Goal: Task Accomplishment & Management: Manage account settings

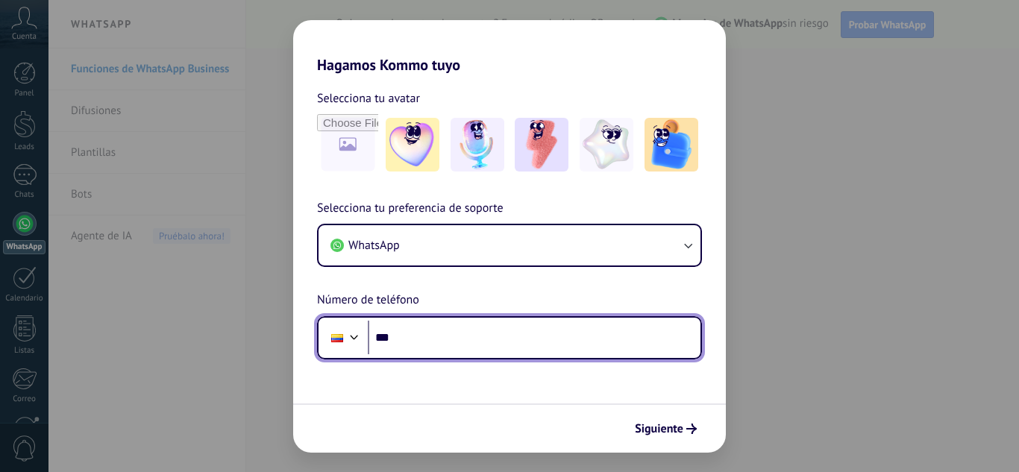
click at [512, 334] on input "***" at bounding box center [534, 338] width 333 height 34
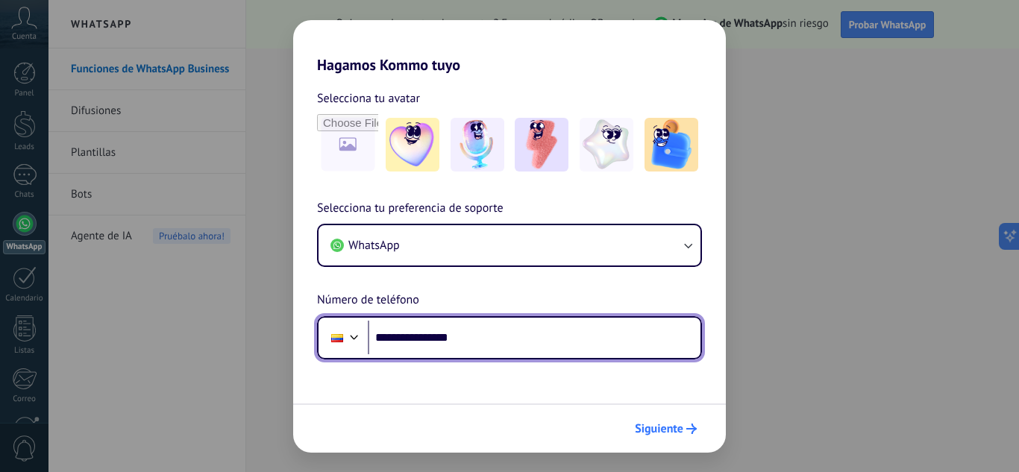
type input "**********"
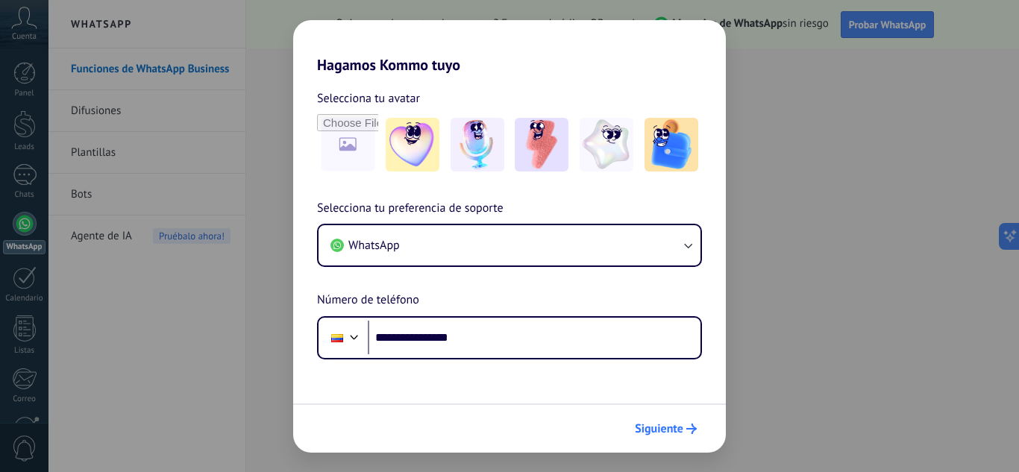
click at [676, 430] on span "Siguiente" at bounding box center [659, 429] width 48 height 10
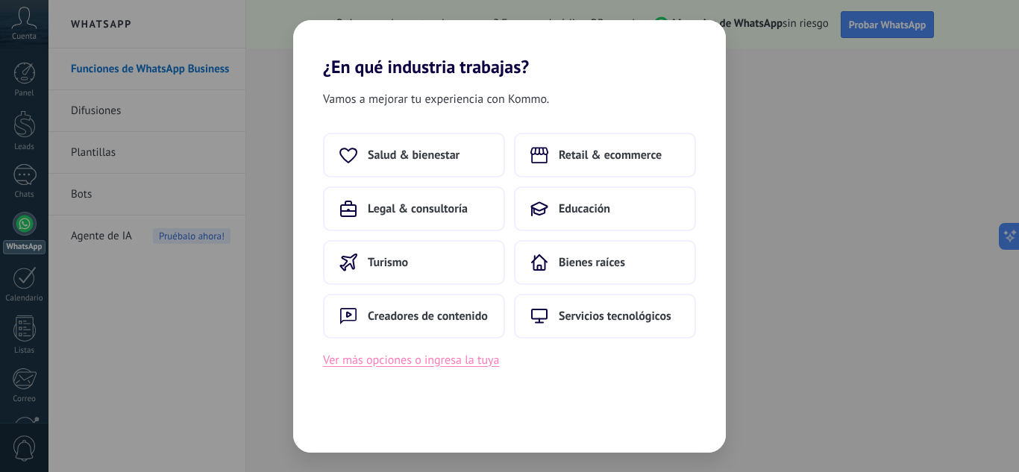
click at [455, 365] on button "Ver más opciones o ingresa la tuya" at bounding box center [411, 359] width 176 height 19
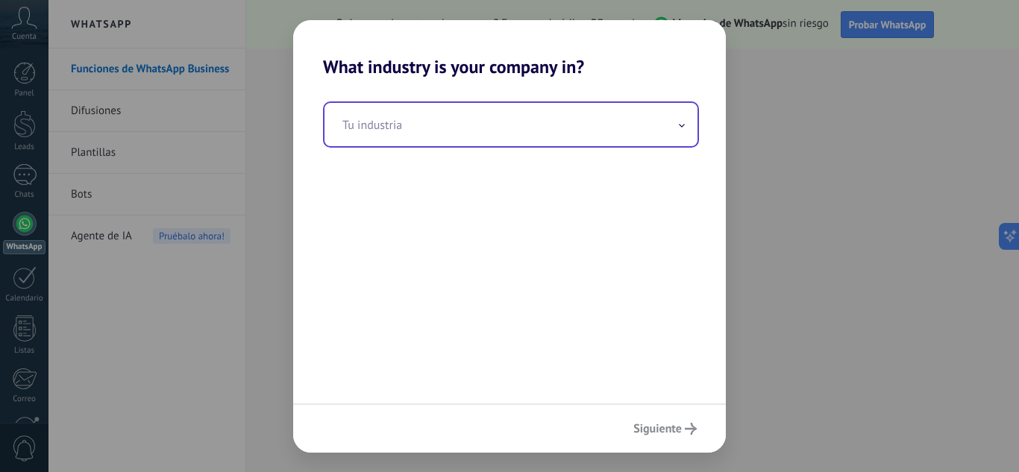
click at [509, 116] on input "text" at bounding box center [510, 124] width 373 height 43
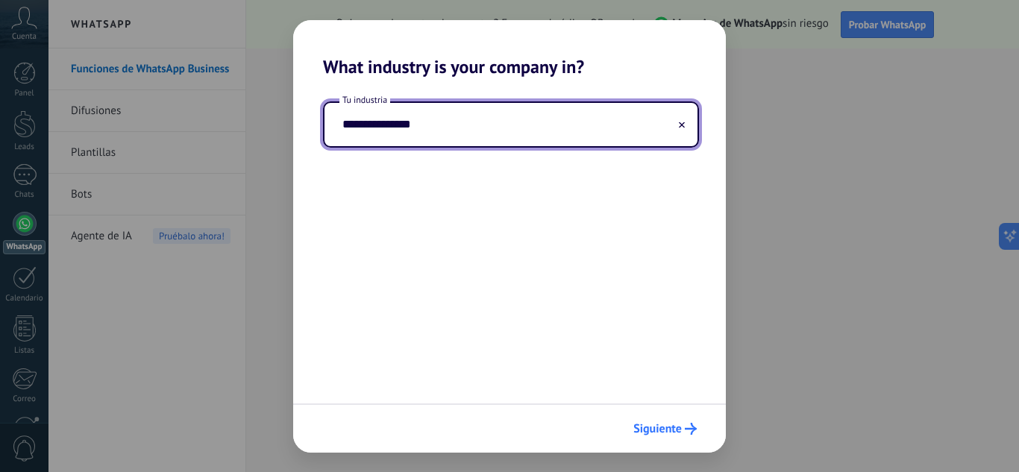
type input "**********"
click at [679, 430] on span "Siguiente" at bounding box center [657, 429] width 48 height 10
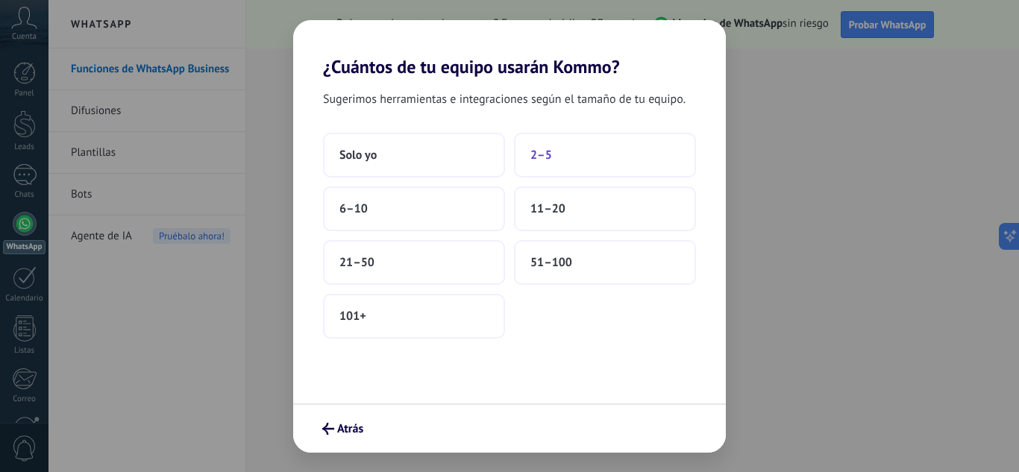
click at [635, 167] on button "2–5" at bounding box center [605, 155] width 182 height 45
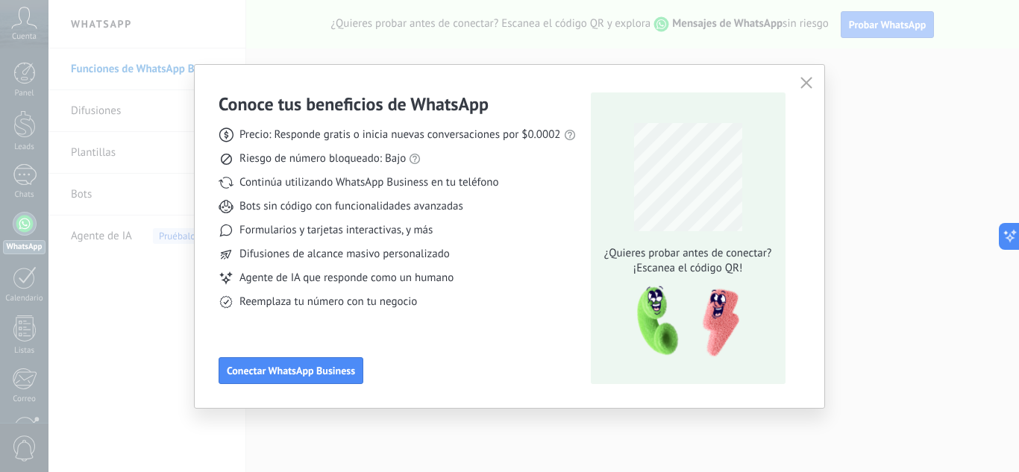
click at [808, 86] on use "button" at bounding box center [805, 82] width 11 height 11
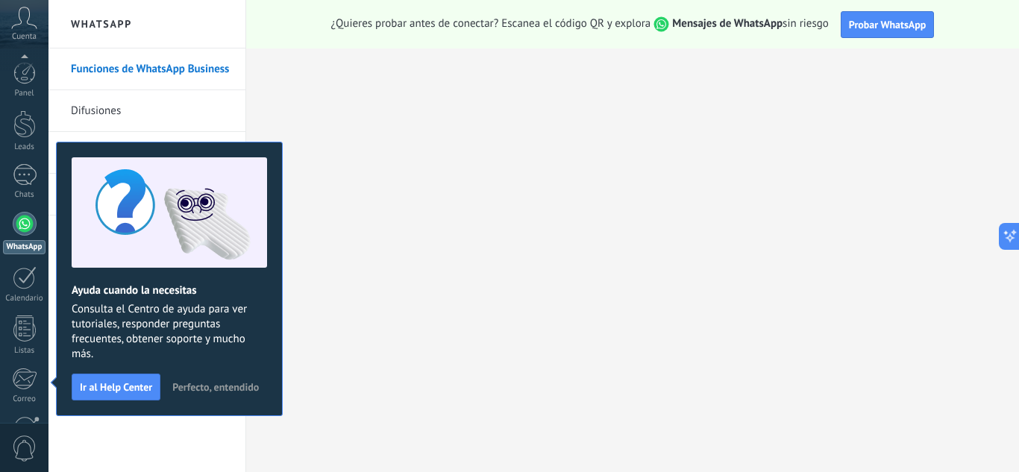
scroll to position [148, 0]
click at [899, 29] on span "Probar WhatsApp" at bounding box center [888, 24] width 78 height 13
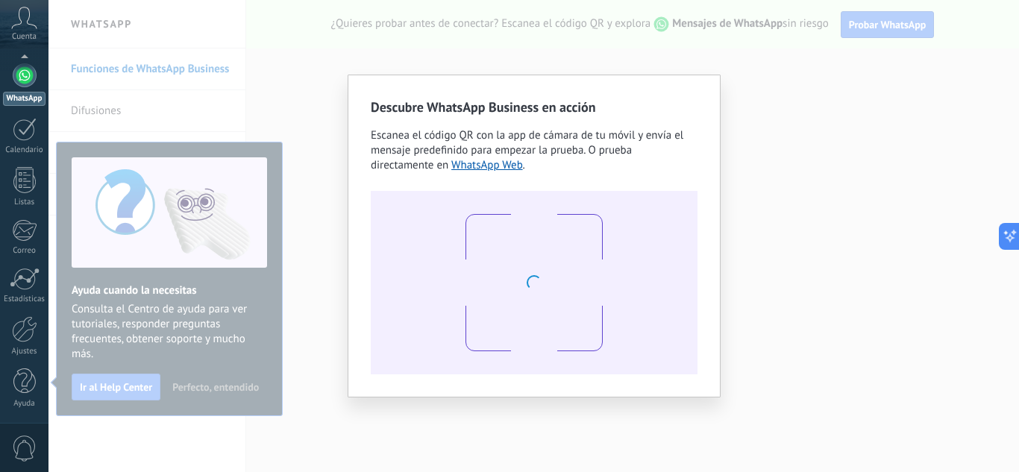
click at [788, 134] on div "Descubre WhatsApp Business en acción Escanea el código QR con la app [PERSON_NA…" at bounding box center [533, 236] width 970 height 472
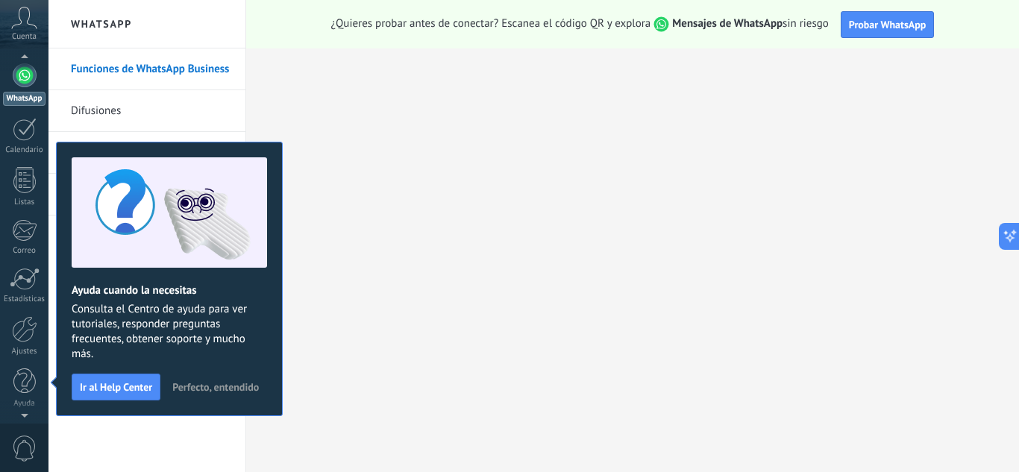
scroll to position [0, 0]
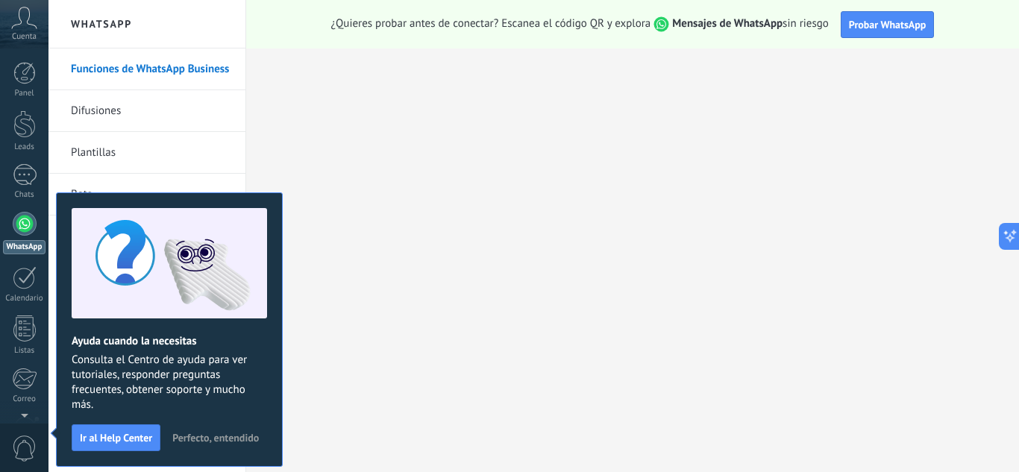
click at [22, 20] on icon at bounding box center [24, 18] width 26 height 22
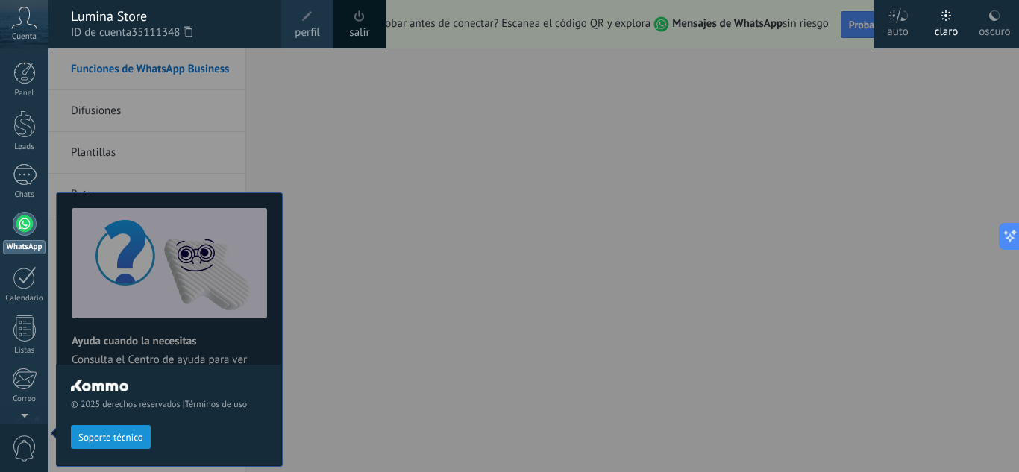
click at [324, 133] on div at bounding box center [557, 236] width 1019 height 472
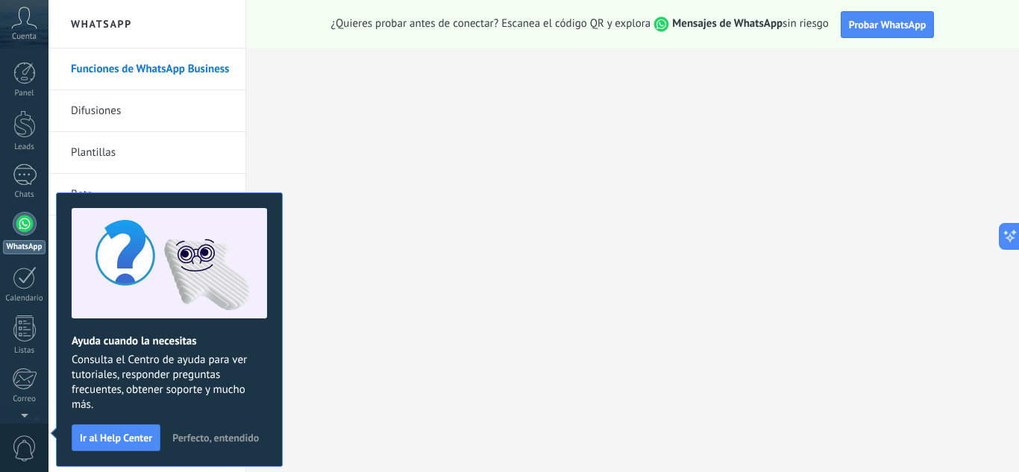
click at [213, 440] on span "Perfecto, entendido" at bounding box center [215, 438] width 87 height 10
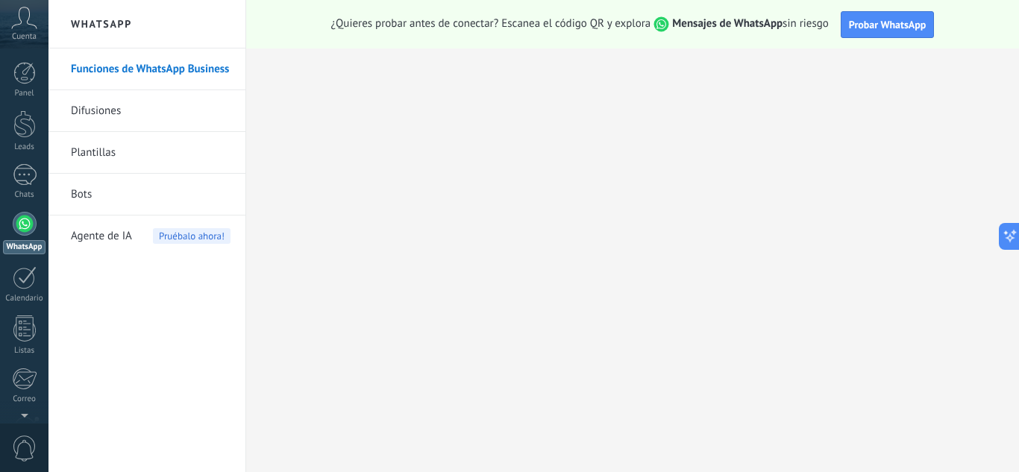
click at [165, 201] on link "Bots" at bounding box center [151, 195] width 160 height 42
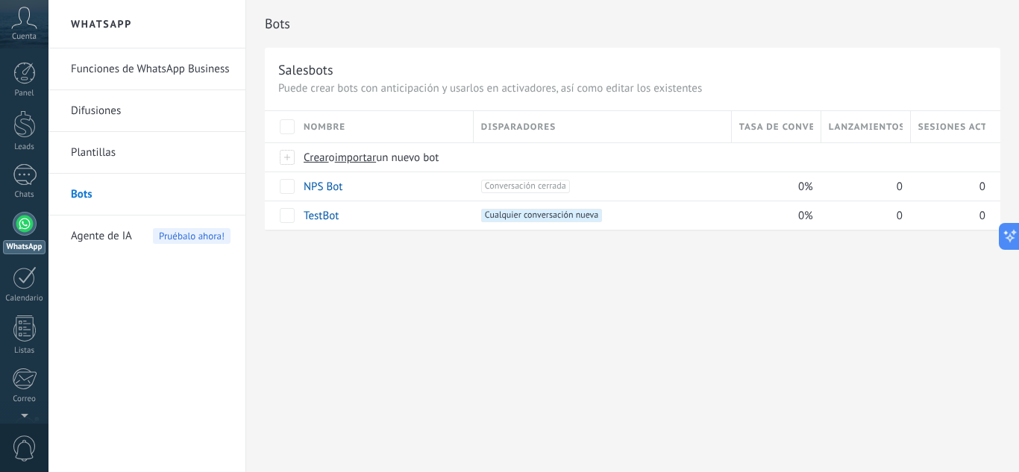
click at [122, 28] on h2 "WhatsApp" at bounding box center [147, 24] width 160 height 48
click at [92, 27] on h2 "WhatsApp" at bounding box center [147, 24] width 160 height 48
click at [17, 32] on span "Cuenta" at bounding box center [24, 37] width 25 height 10
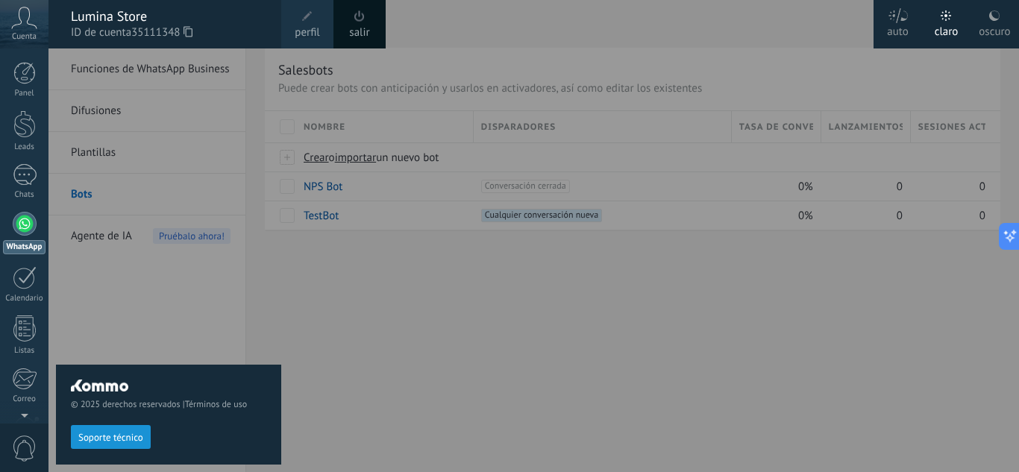
click at [304, 22] on span at bounding box center [307, 16] width 16 height 16
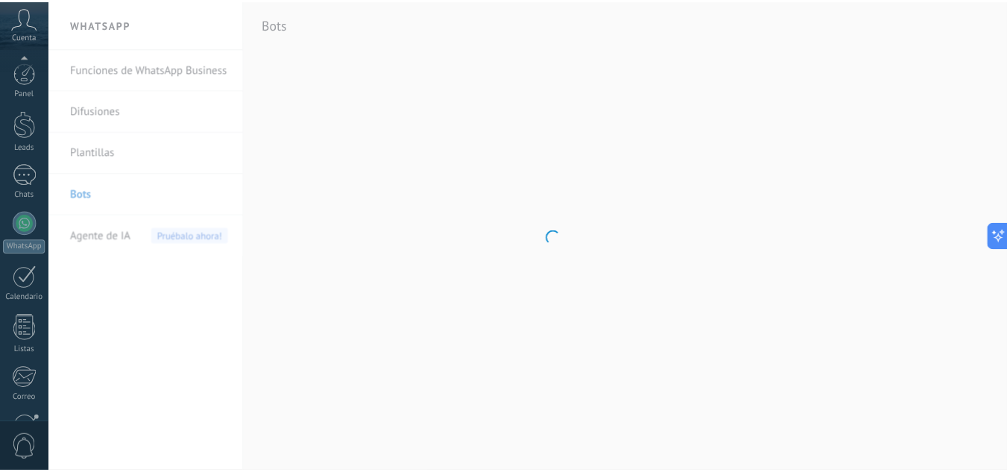
scroll to position [148, 0]
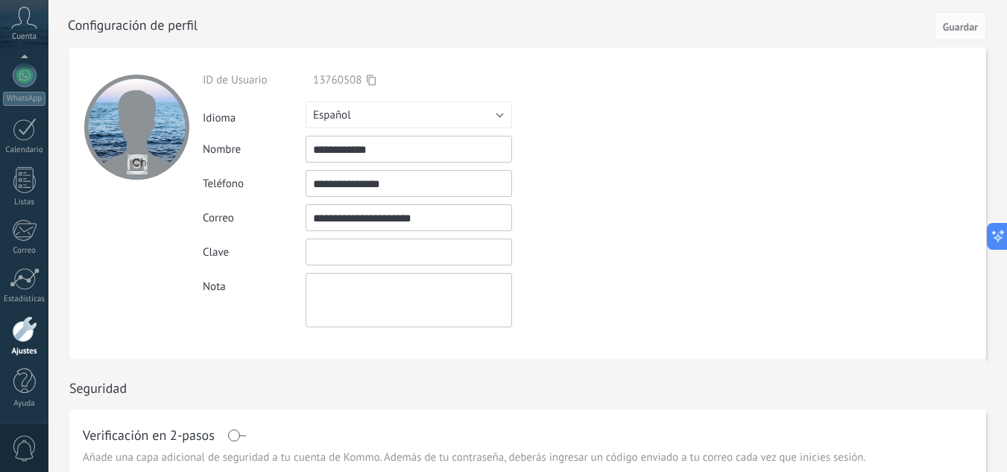
click at [337, 259] on input "textbox" at bounding box center [409, 252] width 207 height 27
click at [594, 109] on div "Idioma Русский English Español Português [GEOGRAPHIC_DATA] Türkçe Español" at bounding box center [444, 114] width 482 height 27
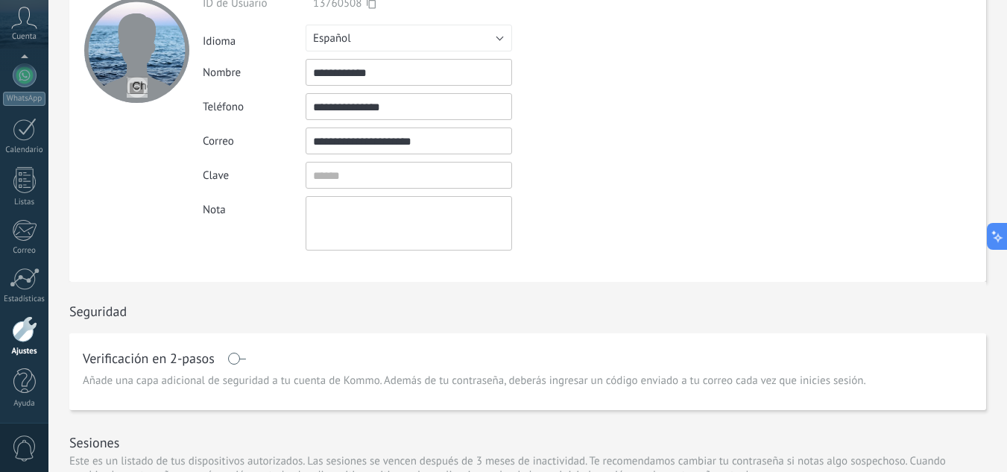
scroll to position [0, 0]
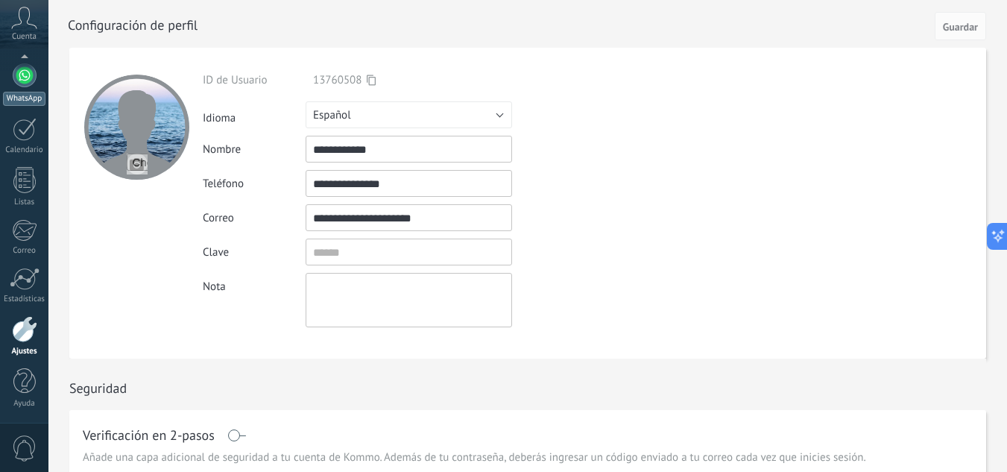
click at [23, 86] on div at bounding box center [25, 75] width 24 height 24
